Goal: Download file/media

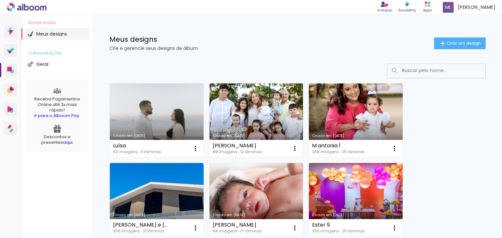
click at [274, 119] on link "Criado em [DATE]" at bounding box center [256, 121] width 94 height 74
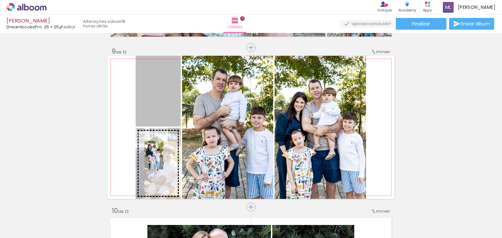
drag, startPoint x: 156, startPoint y: 107, endPoint x: 152, endPoint y: 155, distance: 48.5
click at [0, 0] on slot at bounding box center [0, 0] width 0 height 0
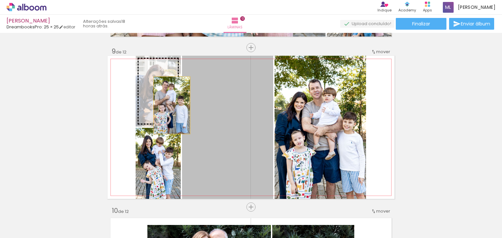
drag, startPoint x: 222, startPoint y: 155, endPoint x: 169, endPoint y: 105, distance: 73.2
click at [0, 0] on slot at bounding box center [0, 0] width 0 height 0
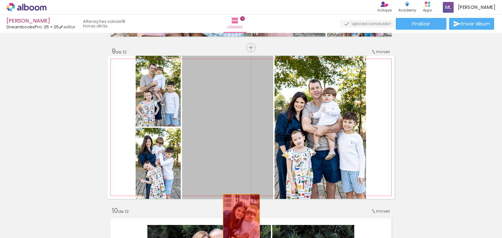
drag, startPoint x: 228, startPoint y: 149, endPoint x: 239, endPoint y: 223, distance: 74.9
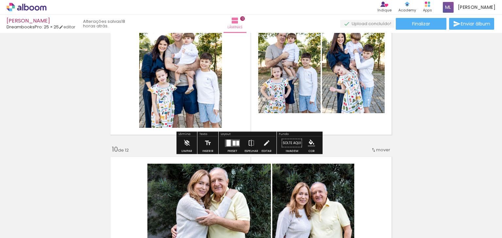
scroll to position [1339, 0]
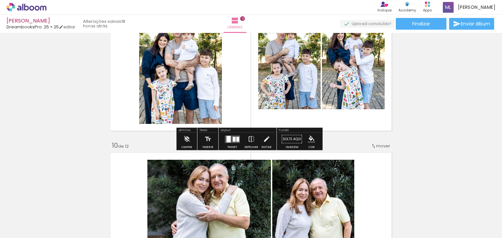
click at [229, 137] on div at bounding box center [228, 139] width 4 height 7
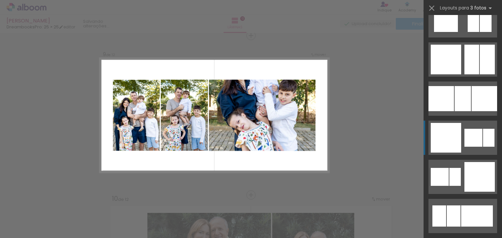
scroll to position [980, 0]
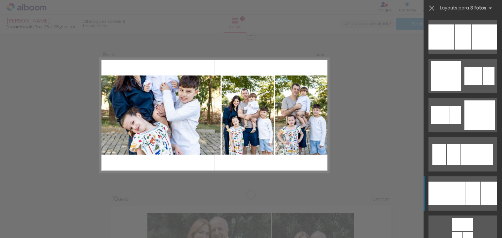
click at [461, 192] on div at bounding box center [446, 194] width 36 height 24
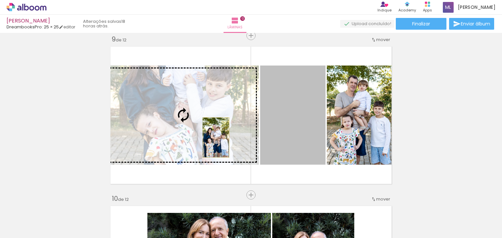
drag, startPoint x: 302, startPoint y: 139, endPoint x: 213, endPoint y: 137, distance: 88.8
click at [0, 0] on slot at bounding box center [0, 0] width 0 height 0
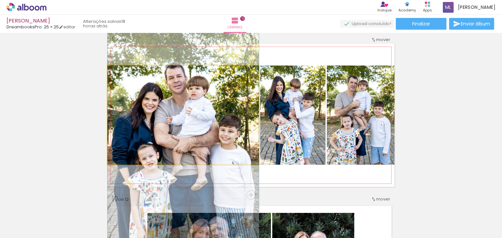
drag, startPoint x: 212, startPoint y: 120, endPoint x: 213, endPoint y: 144, distance: 23.9
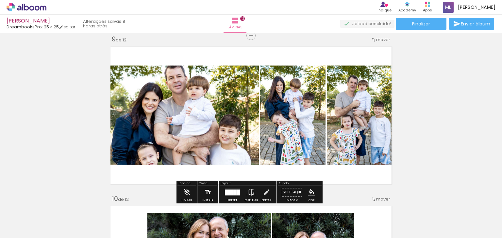
click at [232, 197] on div at bounding box center [232, 192] width 18 height 13
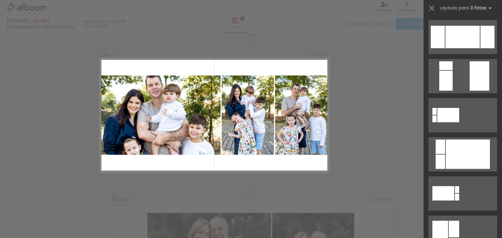
scroll to position [1136, 0]
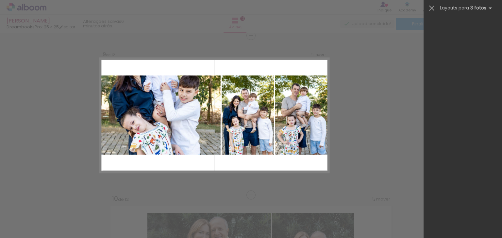
scroll to position [1136, 0]
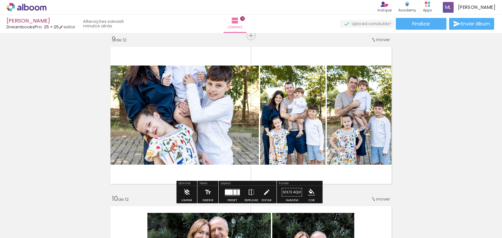
click at [24, 228] on span "Adicionar Fotos" at bounding box center [23, 229] width 20 height 7
click at [0, 0] on input "file" at bounding box center [0, 0] width 0 height 0
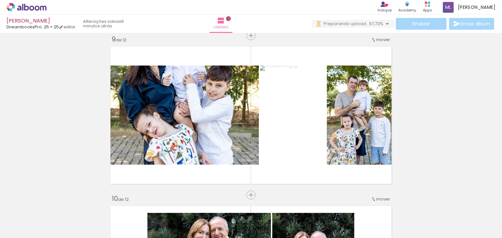
scroll to position [0, 2772]
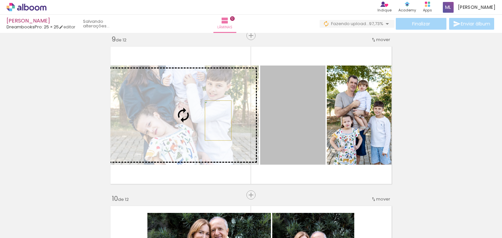
drag, startPoint x: 309, startPoint y: 132, endPoint x: 216, endPoint y: 120, distance: 94.1
click at [0, 0] on slot at bounding box center [0, 0] width 0 height 0
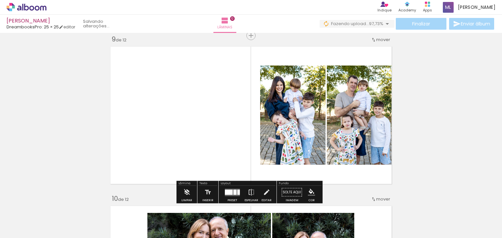
click at [229, 191] on div at bounding box center [229, 192] width 8 height 5
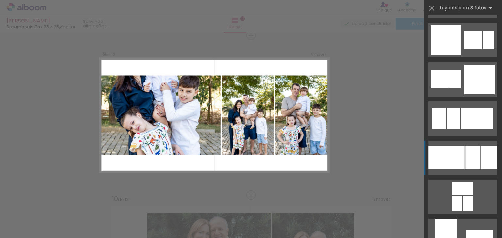
scroll to position [1006, 0]
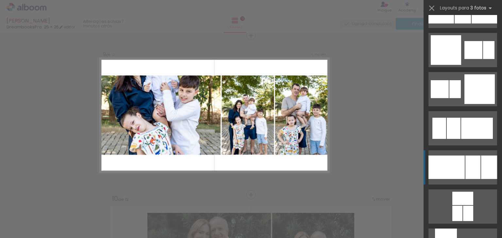
click at [476, 167] on div at bounding box center [472, 168] width 15 height 24
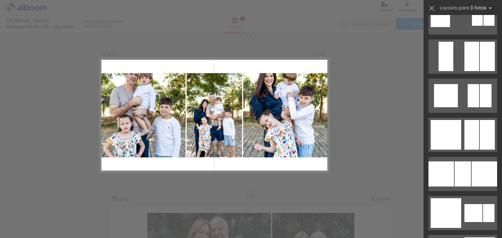
scroll to position [908, 0]
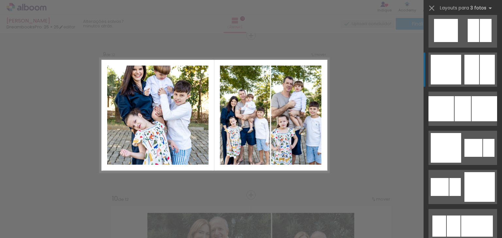
click at [464, 72] on div at bounding box center [471, 70] width 15 height 30
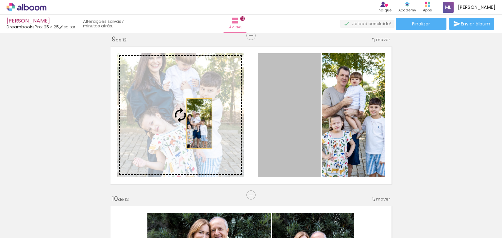
drag, startPoint x: 285, startPoint y: 133, endPoint x: 197, endPoint y: 123, distance: 89.0
click at [0, 0] on slot at bounding box center [0, 0] width 0 height 0
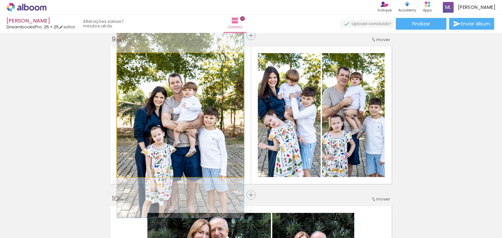
drag, startPoint x: 188, startPoint y: 113, endPoint x: 186, endPoint y: 120, distance: 8.1
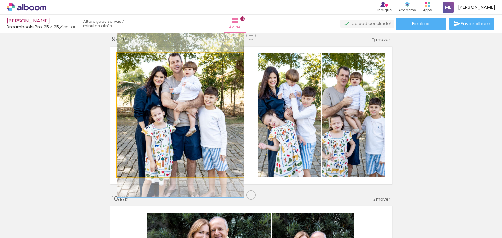
drag, startPoint x: 186, startPoint y: 120, endPoint x: 190, endPoint y: 100, distance: 21.0
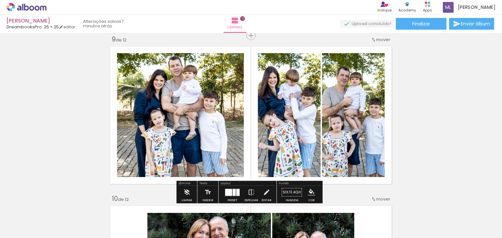
click at [274, 136] on quentale-photo at bounding box center [289, 115] width 63 height 124
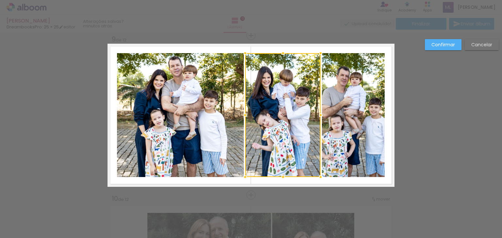
drag, startPoint x: 256, startPoint y: 116, endPoint x: 243, endPoint y: 114, distance: 13.2
click at [243, 114] on div at bounding box center [244, 115] width 13 height 13
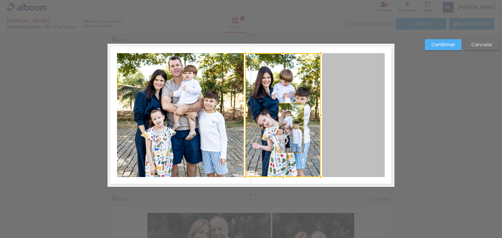
drag, startPoint x: 358, startPoint y: 127, endPoint x: 289, endPoint y: 128, distance: 69.6
click at [289, 128] on album-spread "9 de 12" at bounding box center [250, 115] width 287 height 143
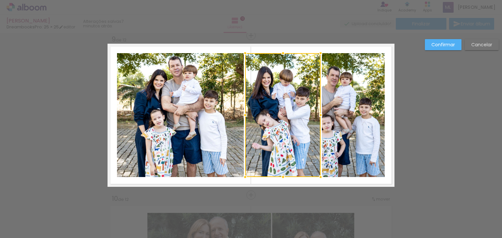
click at [0, 0] on slot "Confirmar" at bounding box center [0, 0] width 0 height 0
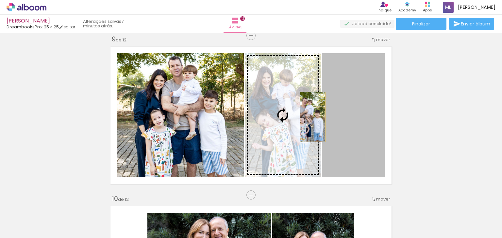
drag, startPoint x: 368, startPoint y: 114, endPoint x: 309, endPoint y: 117, distance: 59.5
click at [0, 0] on slot at bounding box center [0, 0] width 0 height 0
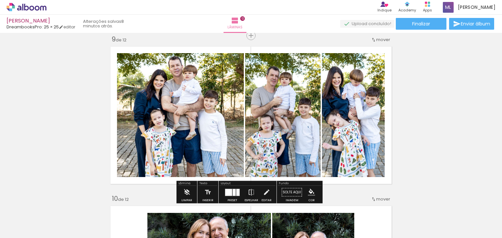
click at [363, 127] on quentale-photo at bounding box center [353, 115] width 63 height 124
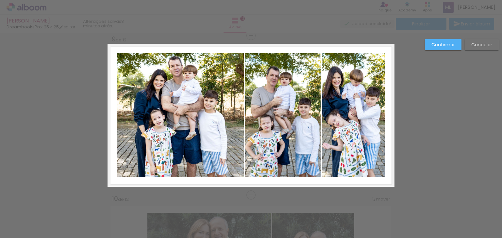
click at [374, 118] on quentale-photo at bounding box center [353, 115] width 63 height 124
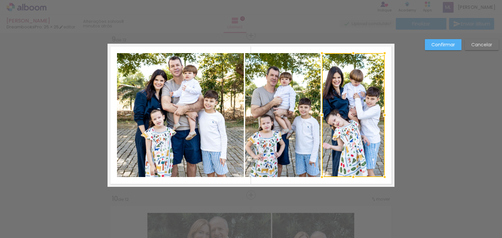
click at [374, 118] on div at bounding box center [353, 115] width 63 height 124
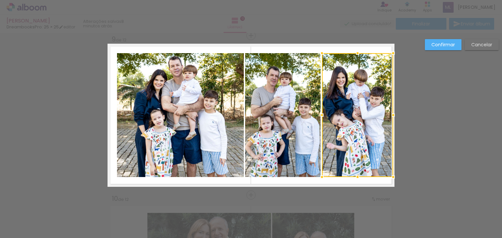
drag, startPoint x: 384, startPoint y: 116, endPoint x: 389, endPoint y: 116, distance: 5.6
click at [389, 116] on div at bounding box center [392, 115] width 13 height 13
click at [0, 0] on slot "Confirmar" at bounding box center [0, 0] width 0 height 0
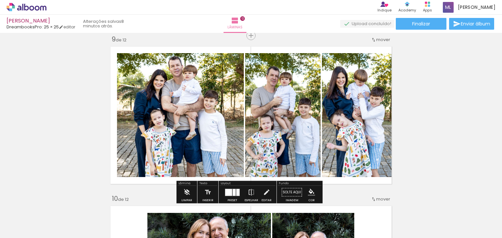
click at [366, 113] on quentale-photo at bounding box center [357, 115] width 71 height 124
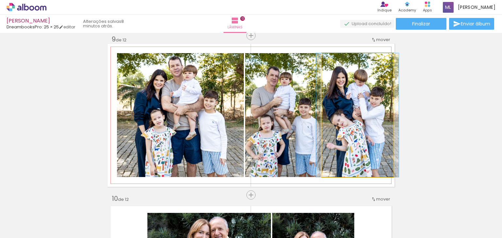
click at [366, 113] on quentale-photo at bounding box center [357, 115] width 71 height 124
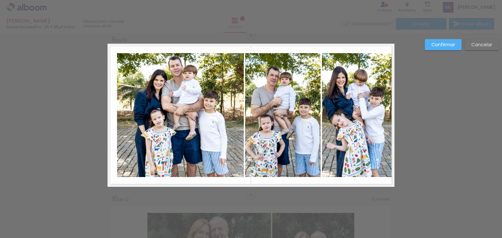
click at [385, 117] on quentale-photo at bounding box center [357, 115] width 71 height 124
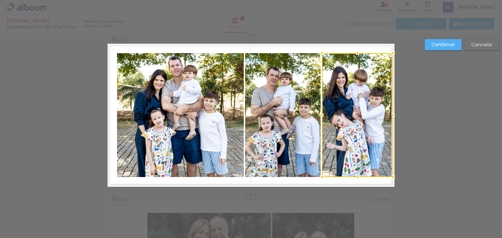
click at [386, 117] on div at bounding box center [392, 115] width 13 height 13
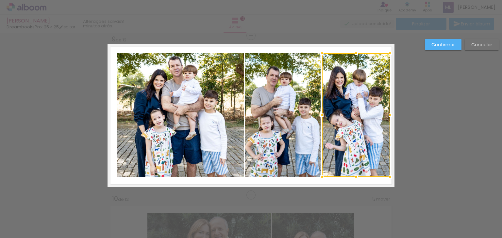
drag, startPoint x: 392, startPoint y: 115, endPoint x: 396, endPoint y: 115, distance: 3.9
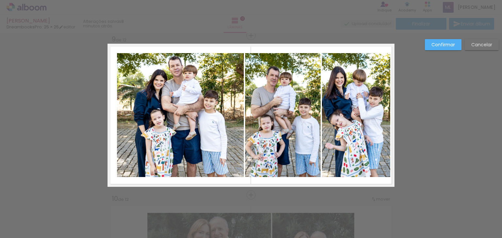
click at [375, 121] on quentale-photo at bounding box center [356, 115] width 68 height 124
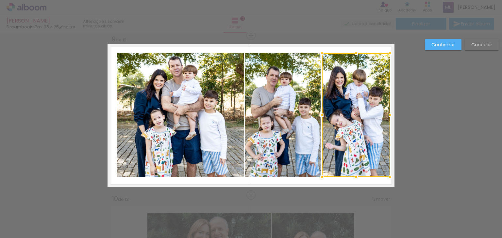
click at [375, 121] on div at bounding box center [356, 115] width 68 height 124
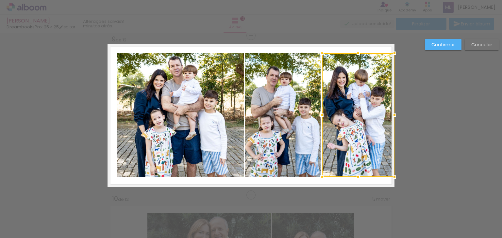
click at [388, 116] on div at bounding box center [394, 115] width 13 height 13
click at [0, 0] on slot "Confirmar" at bounding box center [0, 0] width 0 height 0
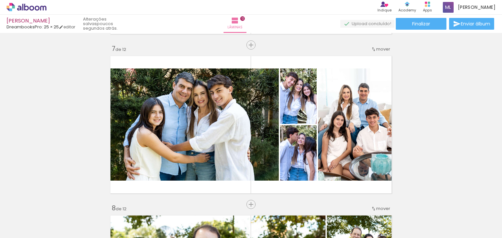
scroll to position [926, 0]
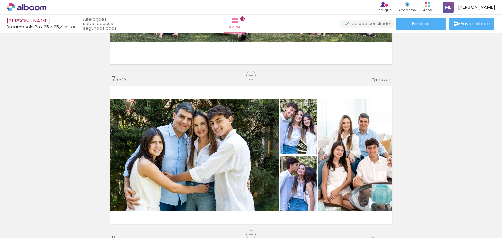
click at [453, 145] on div "Inserir lâmina 1 de 12 Inserir lâmina 2 de 12 Inserir lâmina 3 de 12 Inserir lâ…" at bounding box center [251, 147] width 502 height 2076
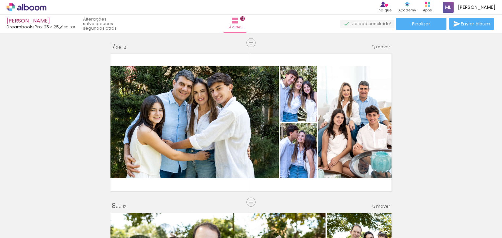
scroll to position [0, 2772]
click at [36, 6] on icon at bounding box center [27, 7] width 40 height 8
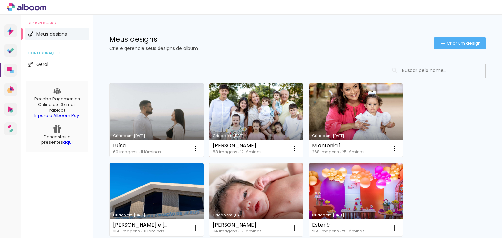
click at [248, 119] on link "Criado em [DATE]" at bounding box center [256, 121] width 94 height 74
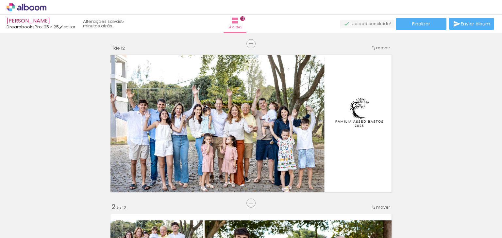
click at [26, 228] on span "Adicionar Fotos" at bounding box center [23, 229] width 20 height 7
click at [0, 0] on input "file" at bounding box center [0, 0] width 0 height 0
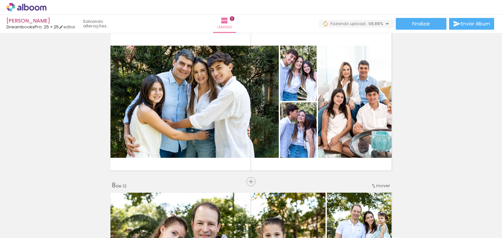
scroll to position [0, 2806]
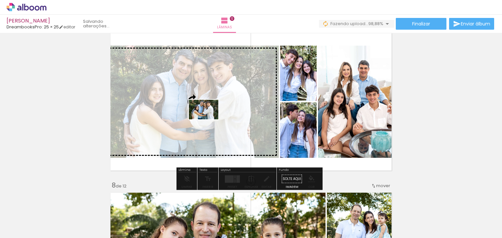
drag, startPoint x: 475, startPoint y: 222, endPoint x: 208, endPoint y: 120, distance: 286.2
click at [208, 120] on quentale-workspace at bounding box center [251, 119] width 502 height 238
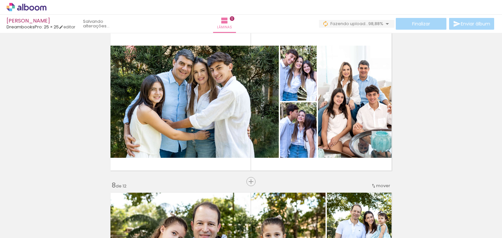
click at [479, 178] on div "Inserir lâmina 1 de 12 Inserir lâmina 2 de 12 Inserir lâmina 3 de 12 Inserir lâ…" at bounding box center [251, 94] width 502 height 2076
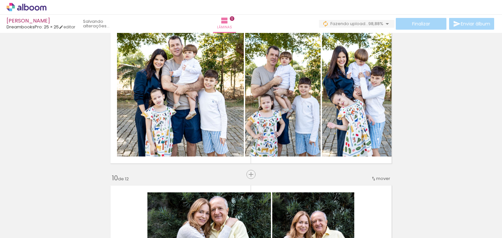
scroll to position [1274, 0]
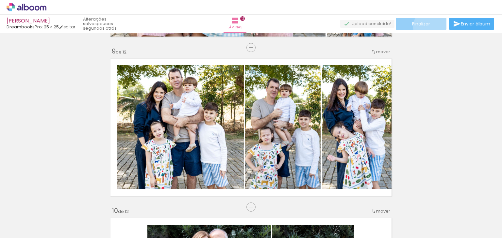
click at [428, 27] on paper-button "Finalizar" at bounding box center [420, 24] width 51 height 12
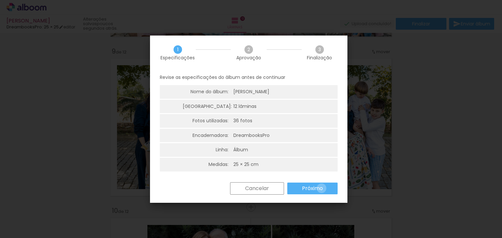
click at [0, 0] on slot "Próximo" at bounding box center [0, 0] width 0 height 0
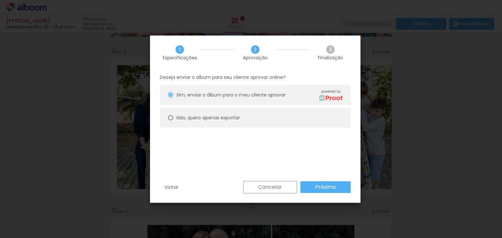
click at [0, 0] on slot "Não, quero apenas exportar" at bounding box center [0, 0] width 0 height 0
type paper-radio-button "on"
click at [0, 0] on slot "Próximo" at bounding box center [0, 0] width 0 height 0
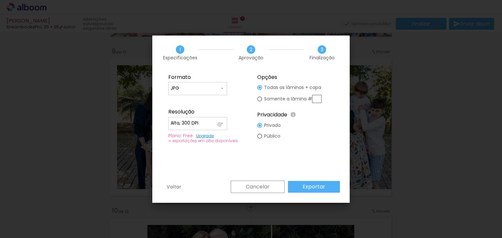
click at [219, 124] on iron-icon at bounding box center [221, 123] width 5 height 5
click at [204, 138] on paper-item "Baixa" at bounding box center [197, 135] width 59 height 13
type input "Baixa"
click at [0, 0] on slot "Somente a lâmina #" at bounding box center [0, 0] width 0 height 0
type paper-radio-button "on"
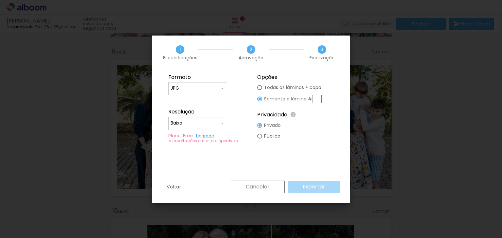
click at [316, 99] on input "text" at bounding box center [316, 99] width 9 height 8
type input "9"
click at [0, 0] on slot "Exportar" at bounding box center [0, 0] width 0 height 0
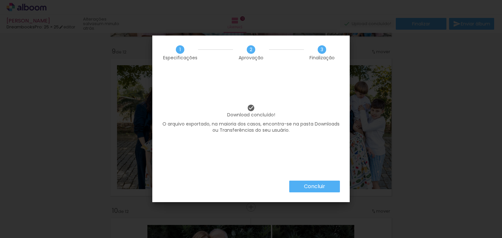
click at [303, 191] on paper-button "Concluir" at bounding box center [314, 187] width 51 height 12
